Goal: Task Accomplishment & Management: Manage account settings

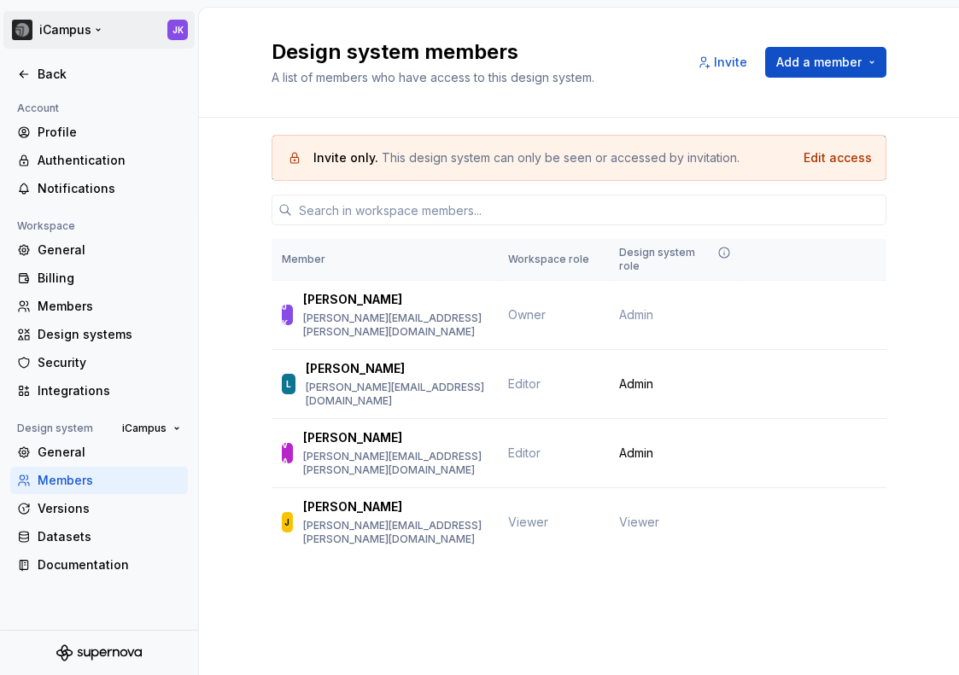
click at [99, 33] on html "iCampus JK Back Account Profile Authentication Notifications Workspace General …" at bounding box center [479, 337] width 959 height 675
click at [257, 248] on html "iCampus JK Back Account Profile Authentication Notifications Workspace General …" at bounding box center [479, 337] width 959 height 675
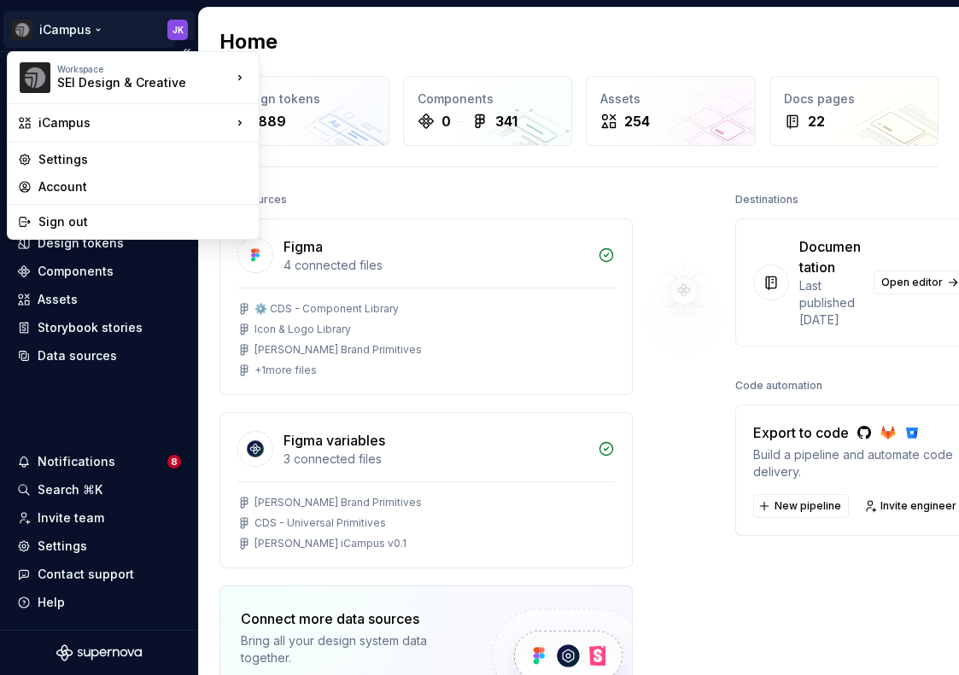
click at [103, 30] on html "iCampus JK Home Documentation Analytics Code automation Design system data Desi…" at bounding box center [479, 337] width 959 height 675
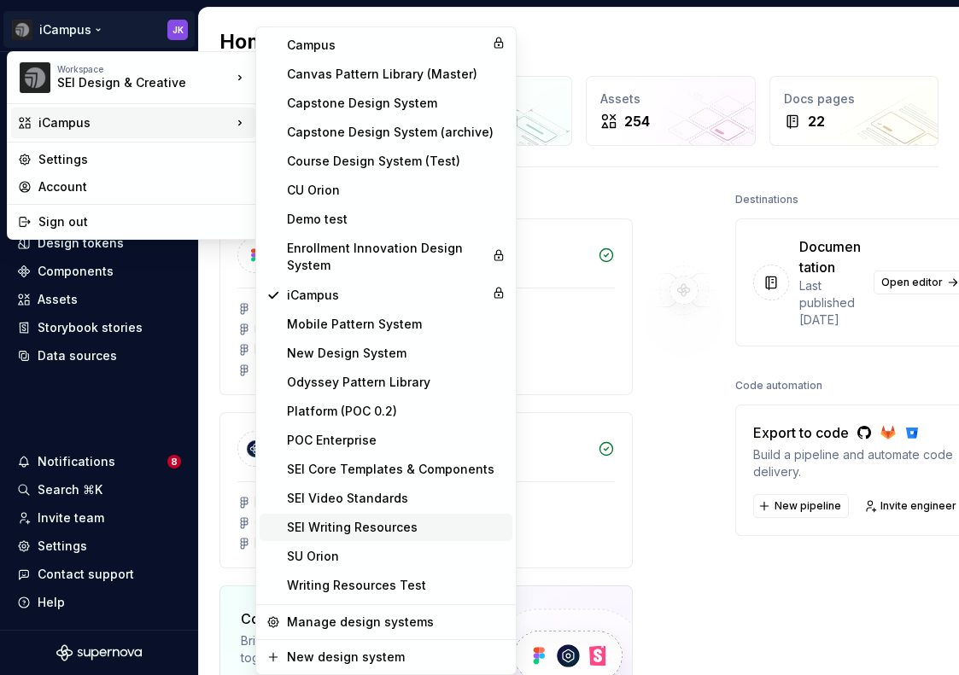
click at [391, 520] on div "SEI Writing Resources" at bounding box center [396, 527] width 219 height 17
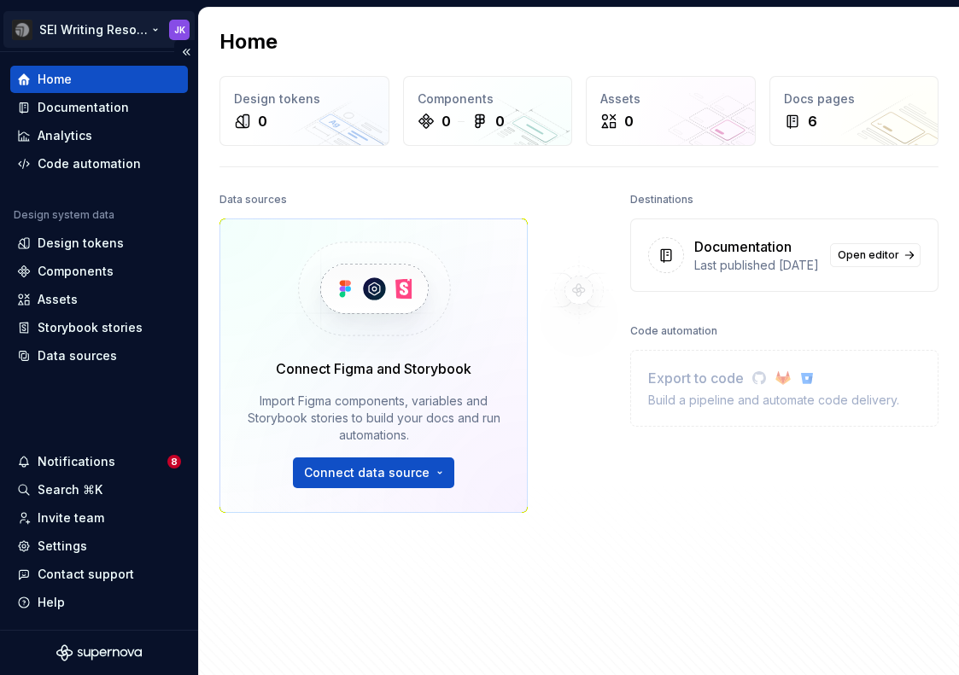
click at [83, 36] on html "SEI Writing Resources JK Home Documentation Analytics Code automation Design sy…" at bounding box center [479, 337] width 959 height 675
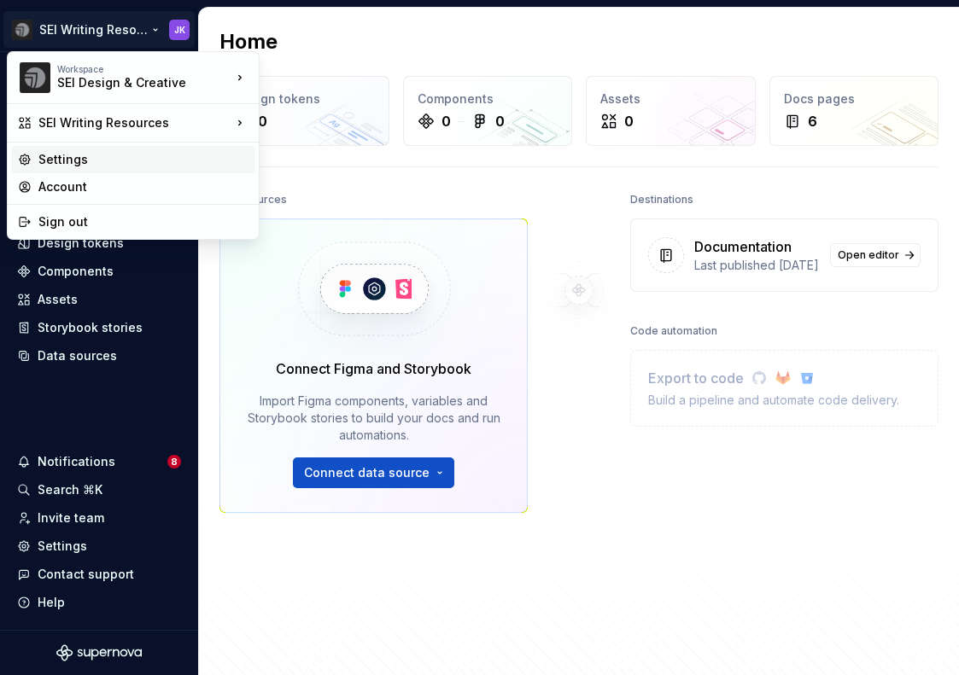
click at [65, 155] on div "Settings" at bounding box center [143, 159] width 210 height 17
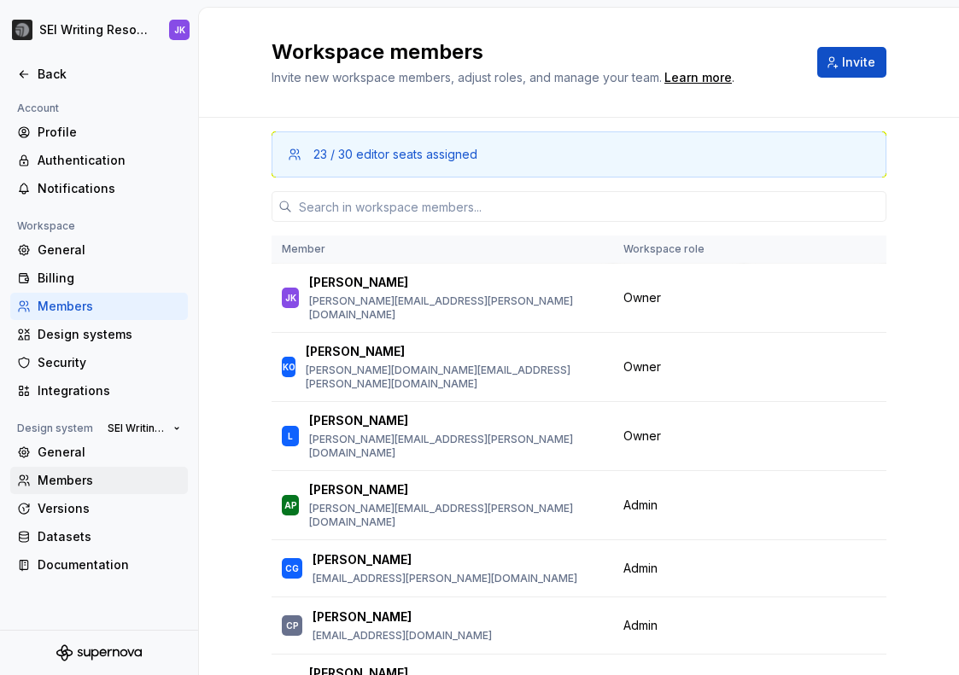
click at [102, 475] on div "Members" at bounding box center [109, 480] width 143 height 17
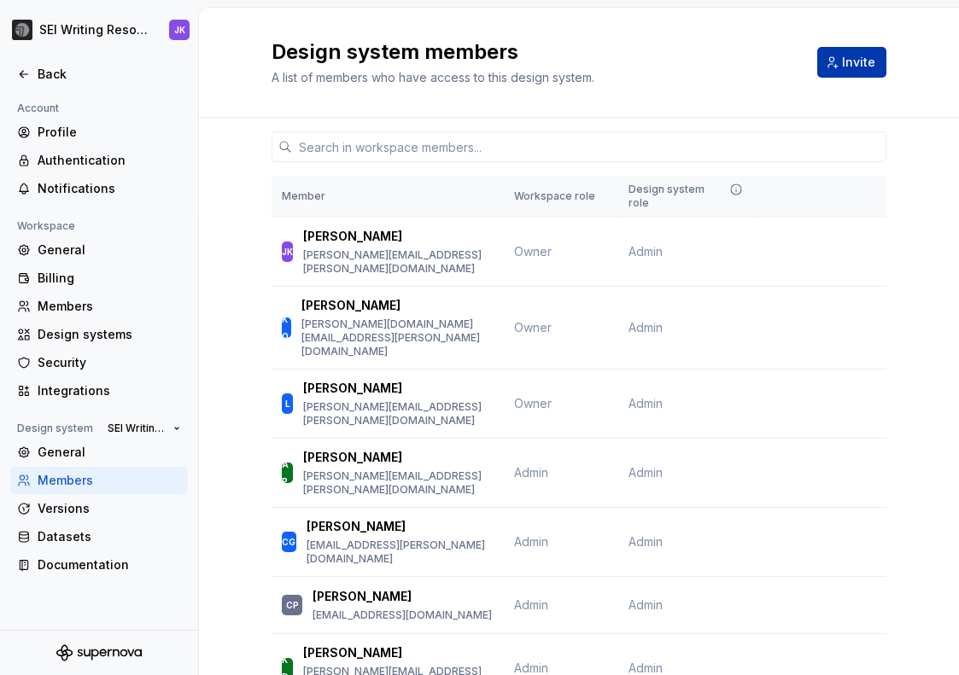
click at [851, 67] on span "Invite" at bounding box center [858, 62] width 33 height 17
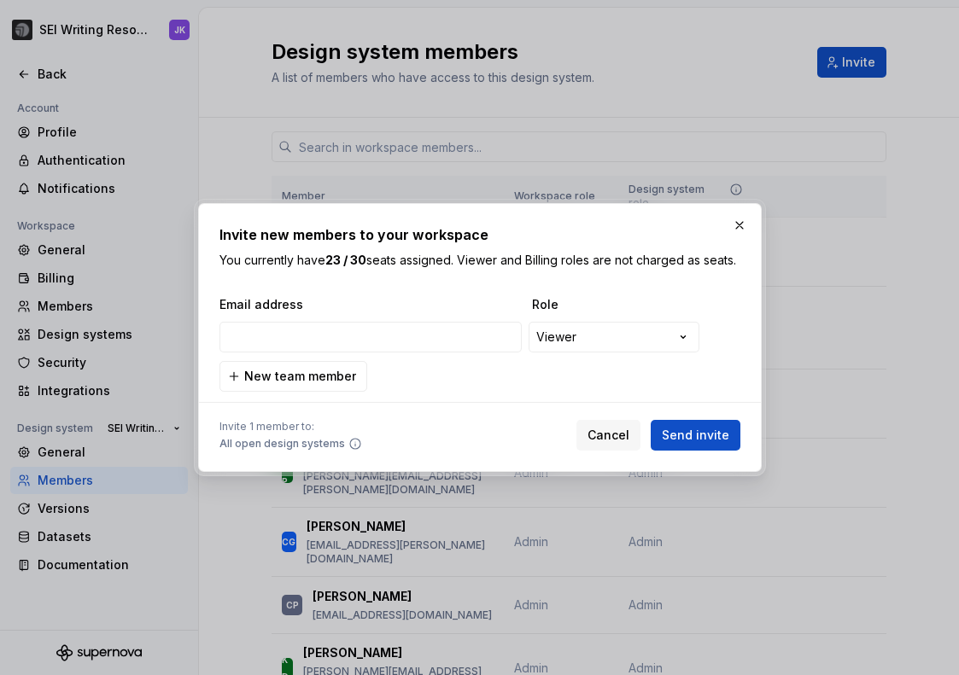
type input "james@foundationinc.co"
click at [334, 385] on span "New team member" at bounding box center [300, 376] width 112 height 17
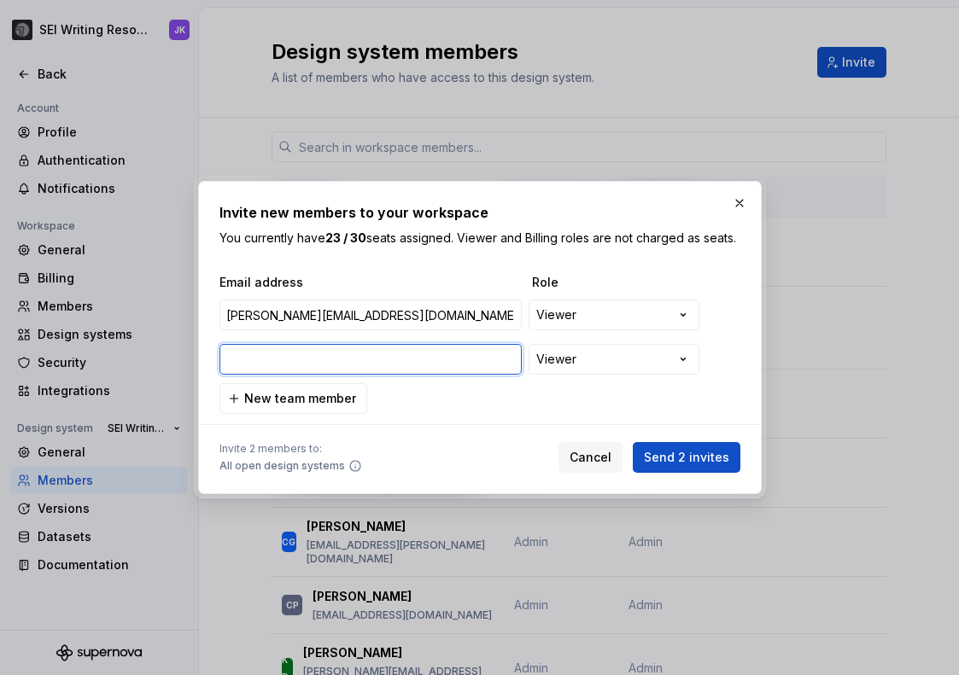
paste input "david@foundationinc.co"
type input "david@foundationinc.co"
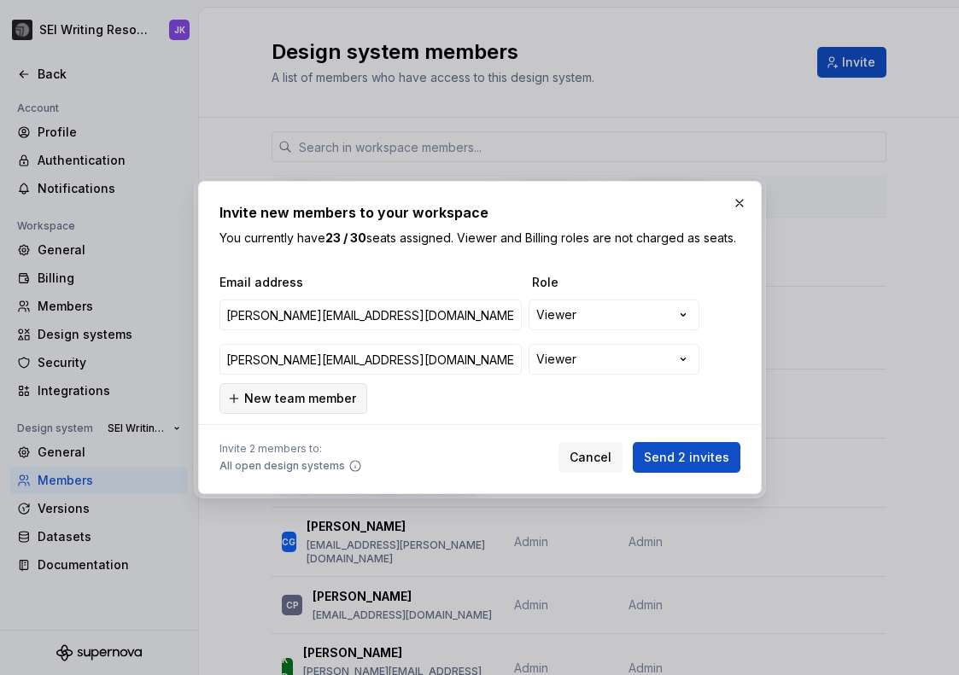
click at [313, 400] on span "New team member" at bounding box center [300, 398] width 112 height 17
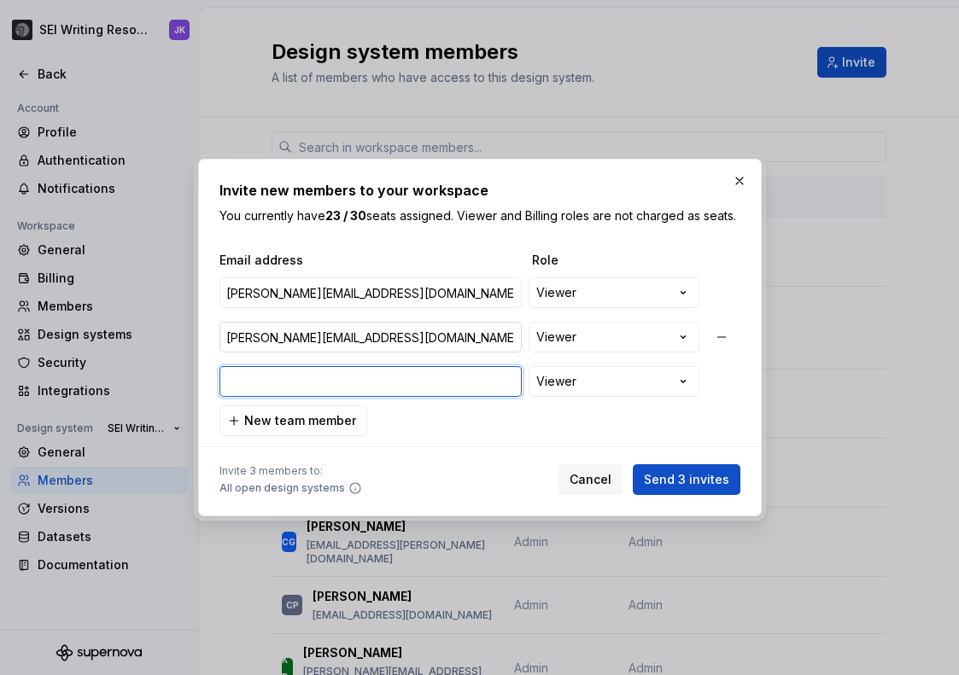
paste input "hanna.marcon@brafton.com"
type input "hanna.marcon@brafton.com"
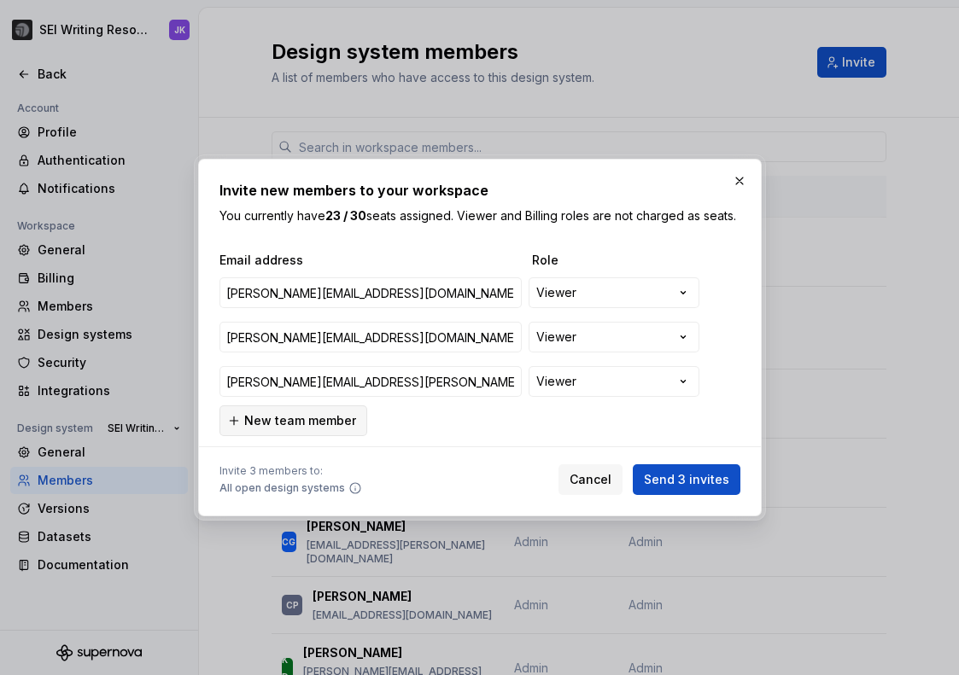
click at [306, 429] on span "New team member" at bounding box center [300, 420] width 112 height 17
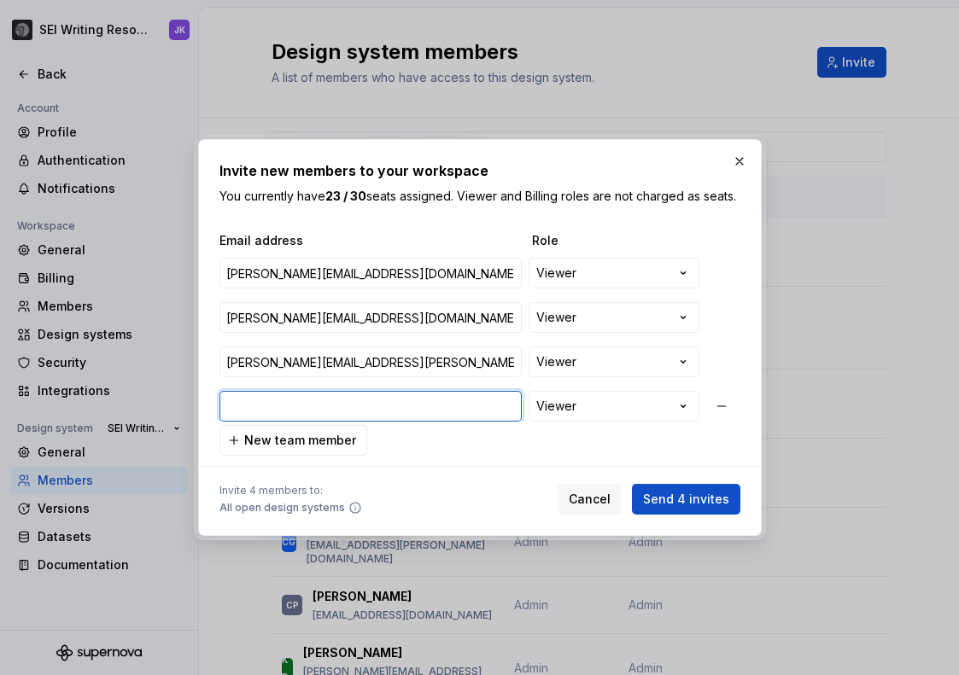
paste input "aj.muffett@brafton.com"
type input "aj.muffett@brafton.com"
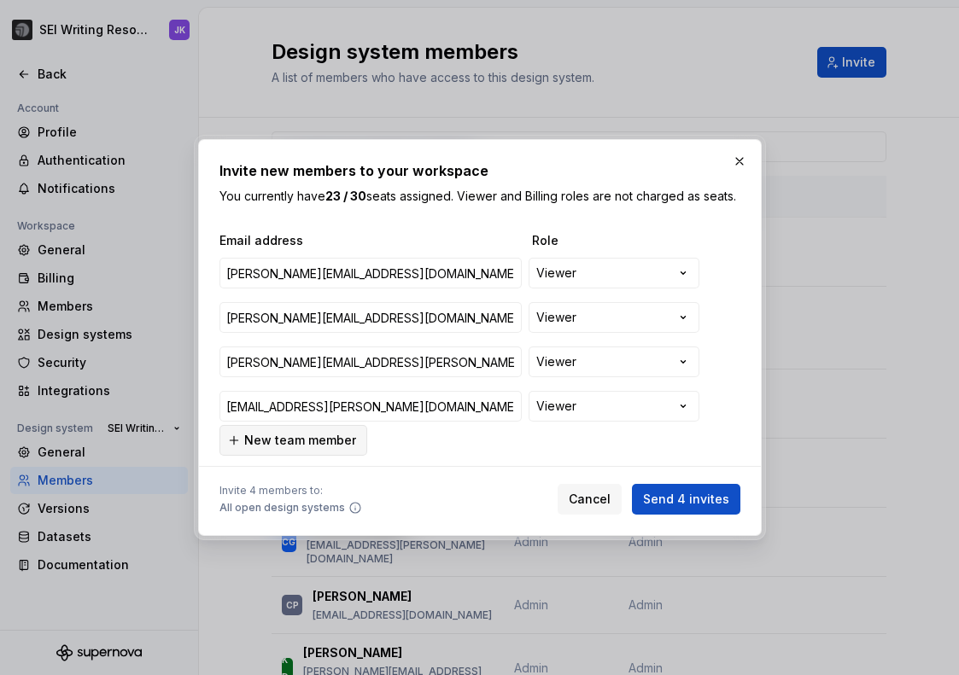
click at [293, 446] on span "New team member" at bounding box center [300, 440] width 112 height 17
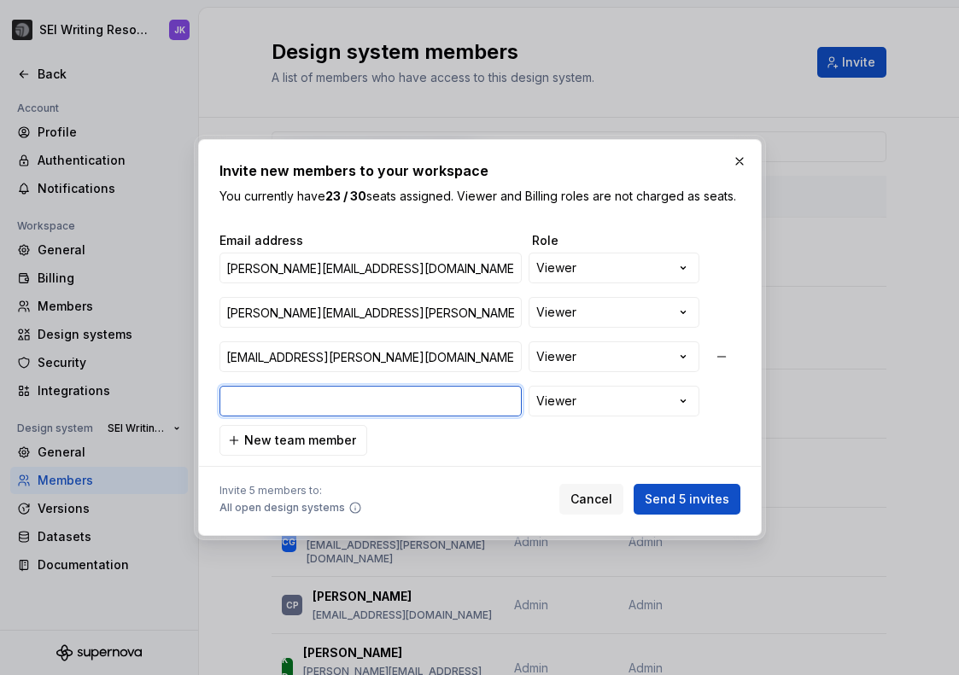
paste input "latoya.sanchez@brafton.com"
type input "latoya.sanchez@brafton.com"
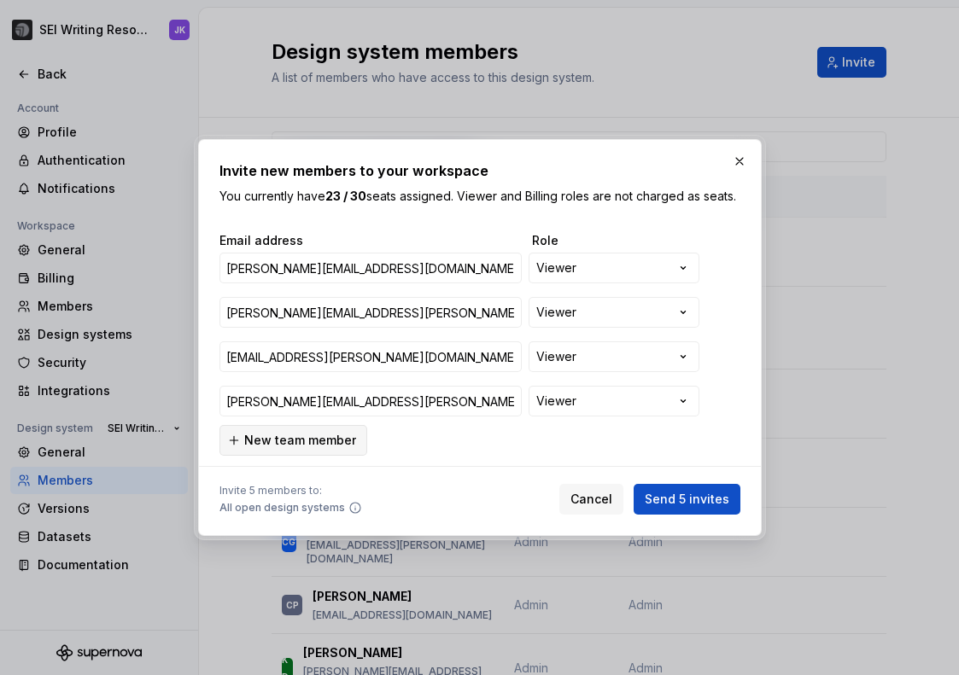
click at [266, 445] on span "New team member" at bounding box center [300, 440] width 112 height 17
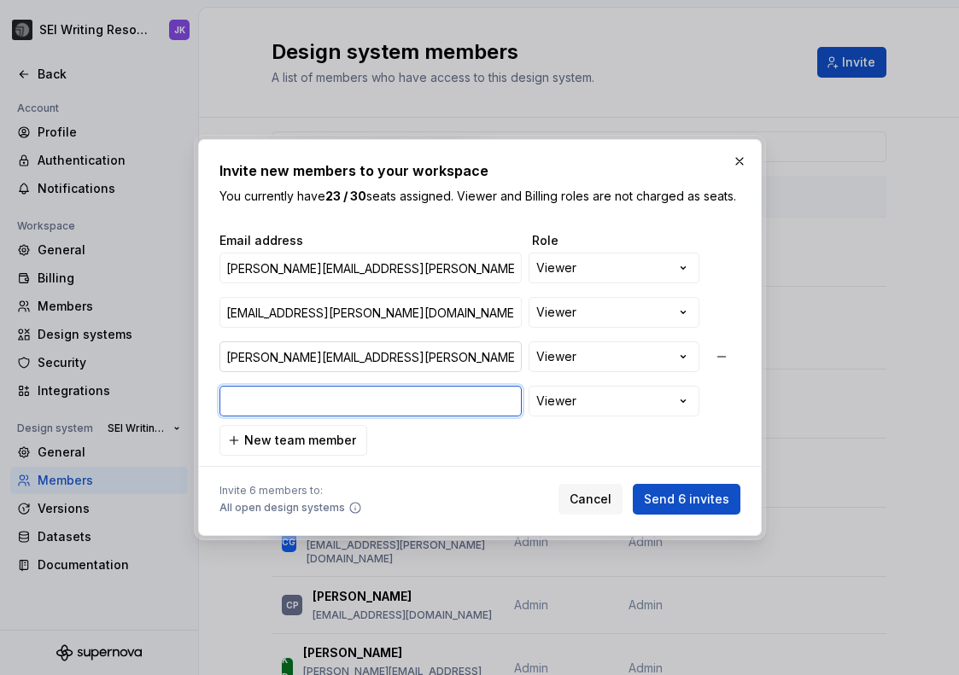
paste input "samantha.finley@brafton.com"
type input "samantha.finley@brafton.com"
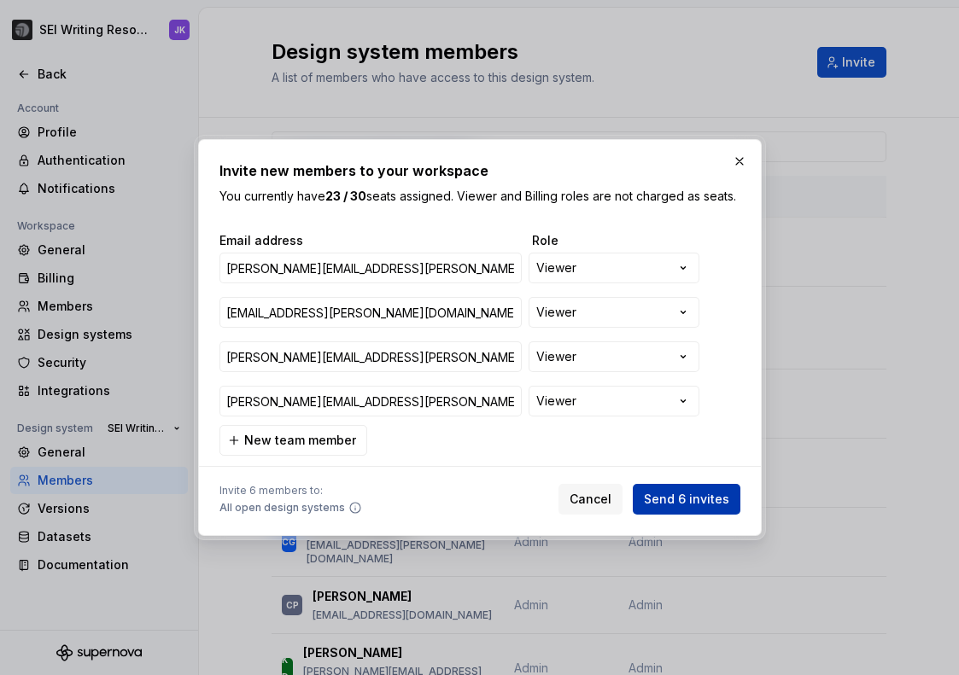
click at [682, 498] on button "Send 6 invites" at bounding box center [687, 499] width 108 height 31
